Goal: Find specific page/section: Find specific page/section

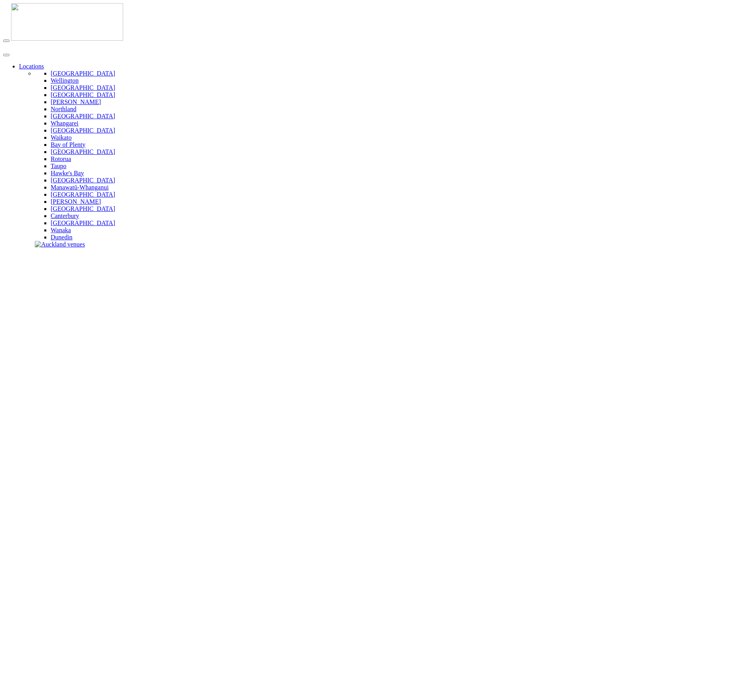
type input "*****"
type input "**********"
click at [50, 17] on img at bounding box center [67, 22] width 112 height 38
